Goal: Transaction & Acquisition: Purchase product/service

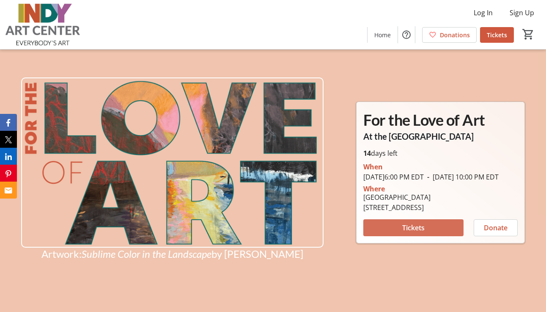
click at [415, 232] on span "Tickets" at bounding box center [413, 227] width 22 height 10
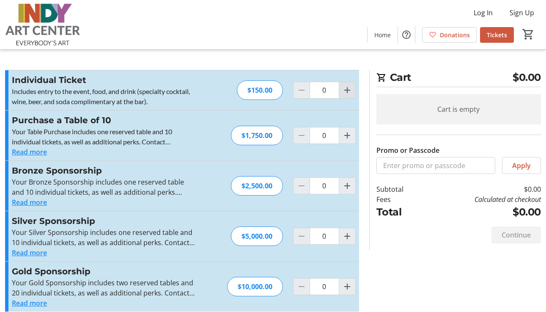
click at [347, 91] on mat-icon "Increment by one" at bounding box center [347, 90] width 10 height 10
type input "1"
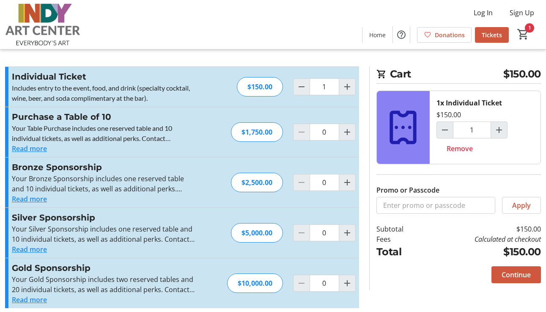
scroll to position [10, 0]
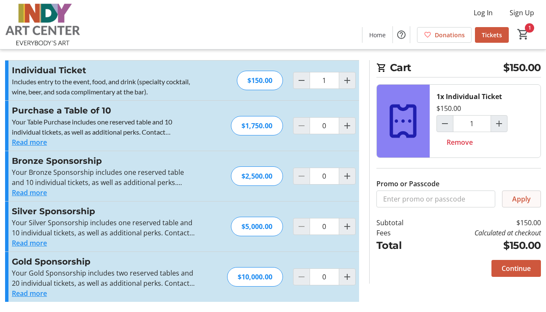
click at [527, 198] on span "Apply" at bounding box center [521, 199] width 19 height 10
click at [514, 265] on span "Continue" at bounding box center [515, 268] width 29 height 10
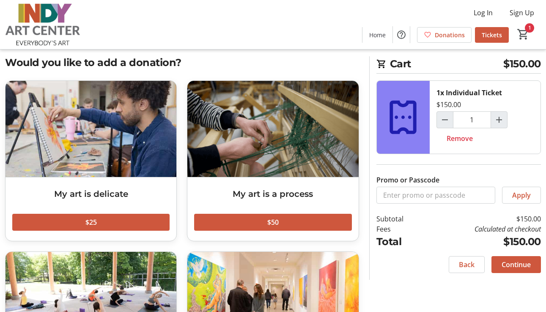
scroll to position [107, 0]
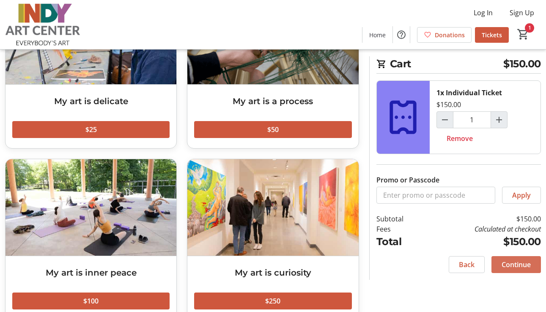
click at [529, 260] on span "Continue" at bounding box center [515, 264] width 29 height 10
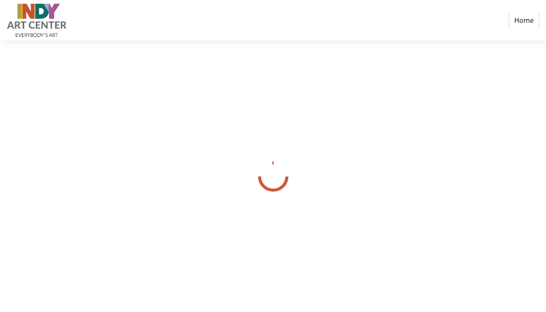
select select "US"
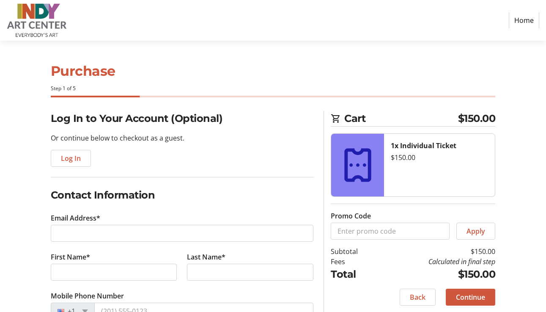
scroll to position [24, 0]
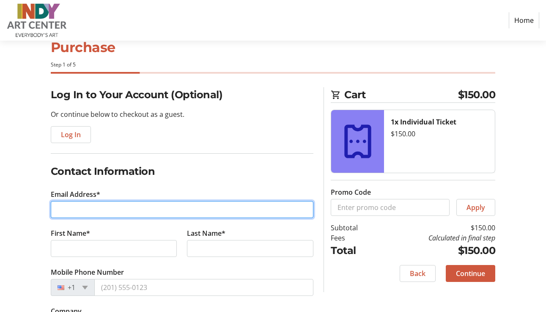
type input "[EMAIL_ADDRESS][PERSON_NAME][DOMAIN_NAME]"
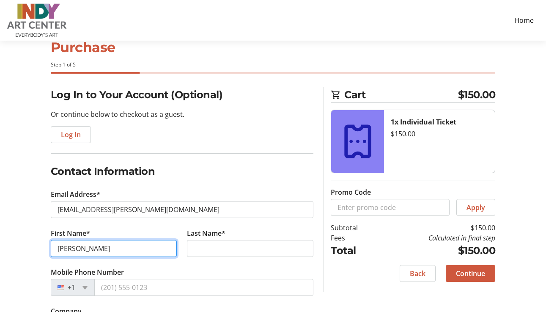
type input "[PERSON_NAME]"
